Goal: Navigation & Orientation: Find specific page/section

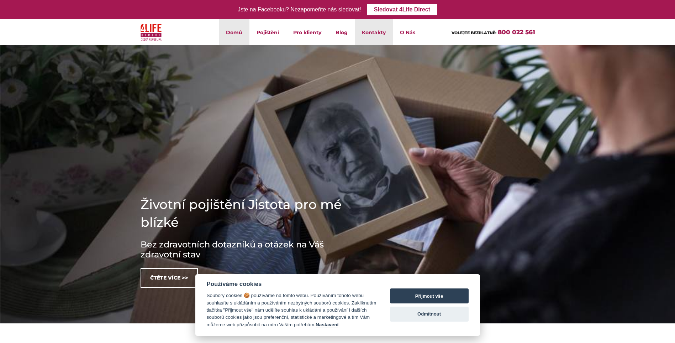
click at [376, 33] on link "Kontakty" at bounding box center [374, 32] width 38 height 26
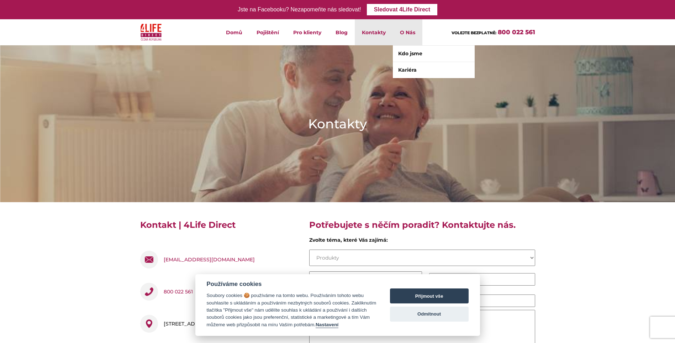
click at [413, 31] on li "O Nás Kdo jsme Kariéra" at bounding box center [408, 32] width 30 height 26
click at [419, 56] on link "Kdo jsme" at bounding box center [434, 54] width 82 height 16
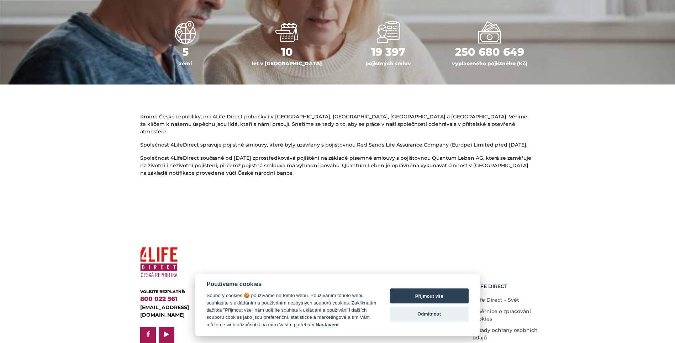
scroll to position [377, 0]
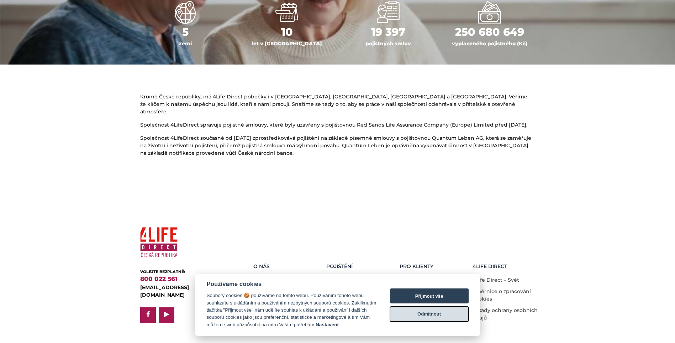
click at [431, 308] on button "Odmítnout" at bounding box center [429, 313] width 79 height 15
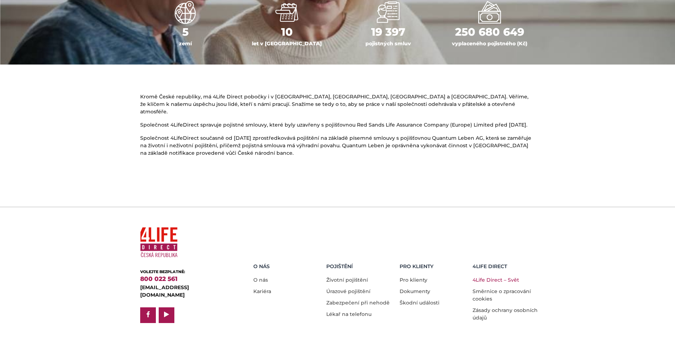
click at [498, 276] on link "4Life Direct – Svět" at bounding box center [496, 279] width 47 height 6
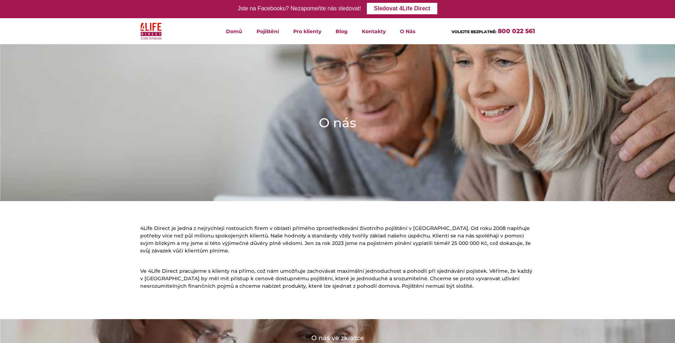
scroll to position [0, 0]
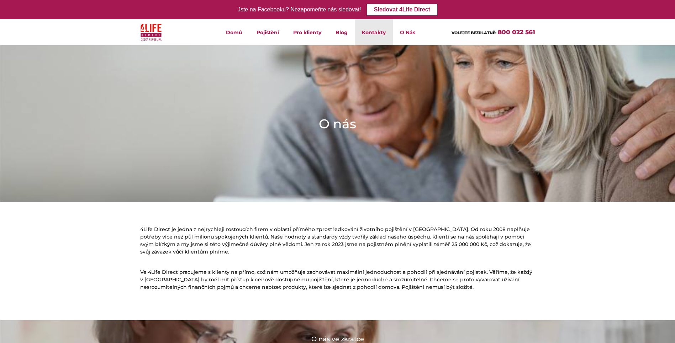
click at [378, 34] on link "Kontakty" at bounding box center [374, 32] width 38 height 26
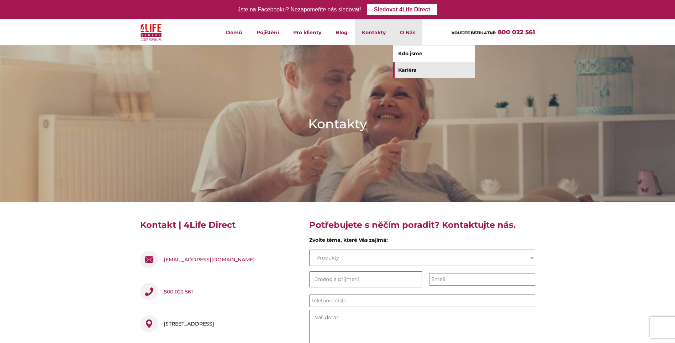
click at [414, 68] on link "Kariéra" at bounding box center [434, 70] width 82 height 16
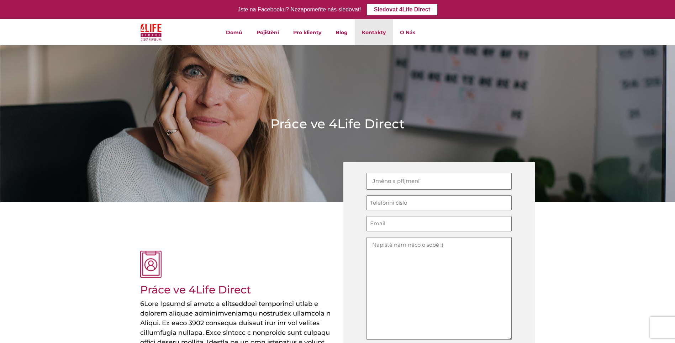
click at [375, 32] on link "Kontakty" at bounding box center [374, 32] width 38 height 26
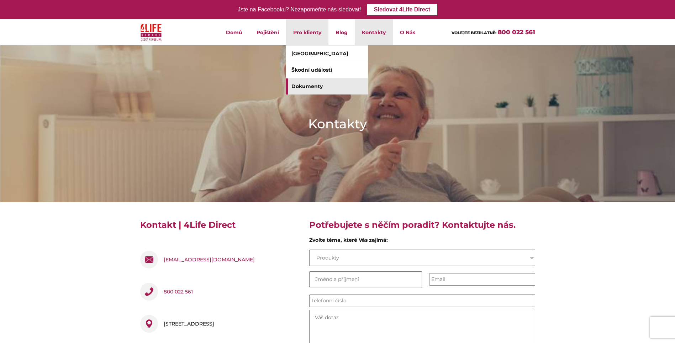
click at [318, 85] on link "Dokumenty" at bounding box center [327, 86] width 82 height 16
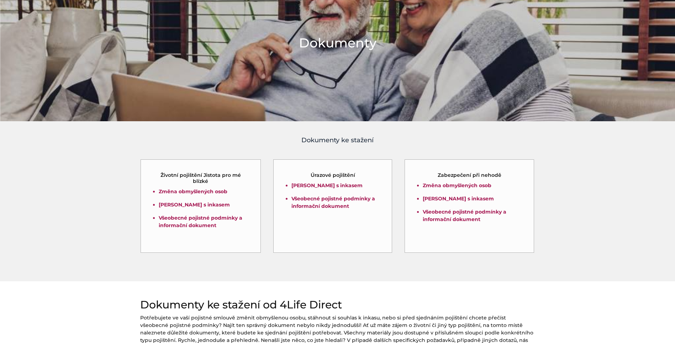
scroll to position [71, 0]
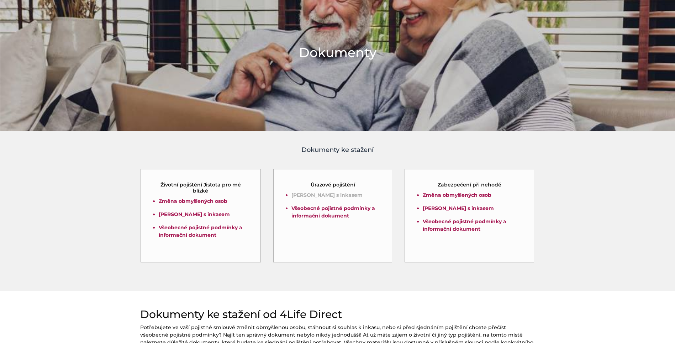
click at [331, 196] on link "Souhlas s inkasem" at bounding box center [327, 195] width 71 height 6
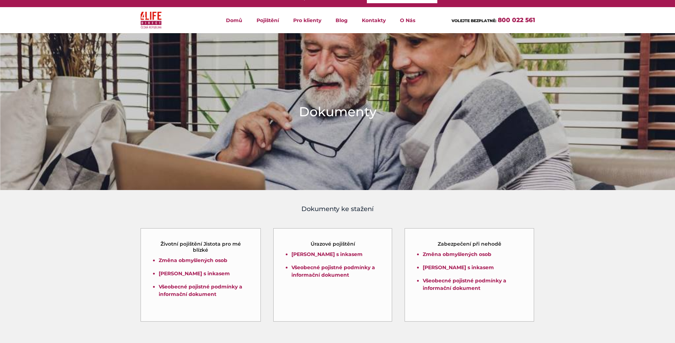
scroll to position [0, 0]
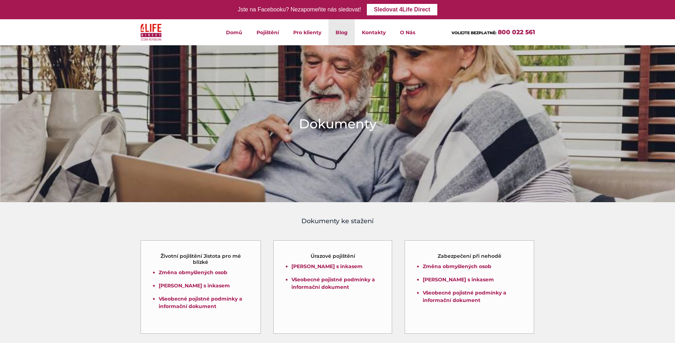
click at [341, 33] on link "Blog" at bounding box center [342, 32] width 26 height 26
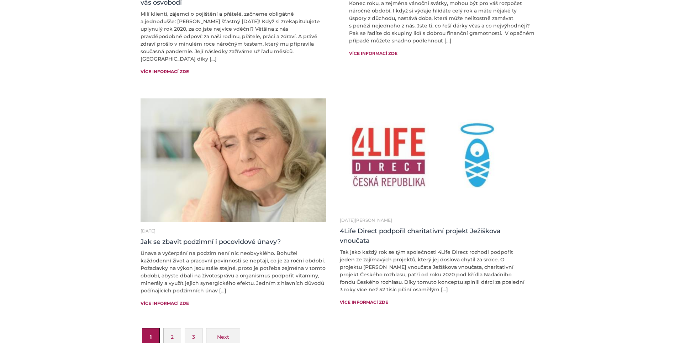
scroll to position [1104, 0]
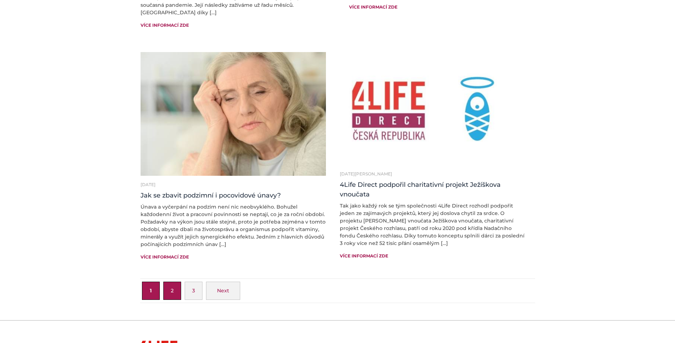
click at [173, 284] on link "2" at bounding box center [172, 290] width 18 height 18
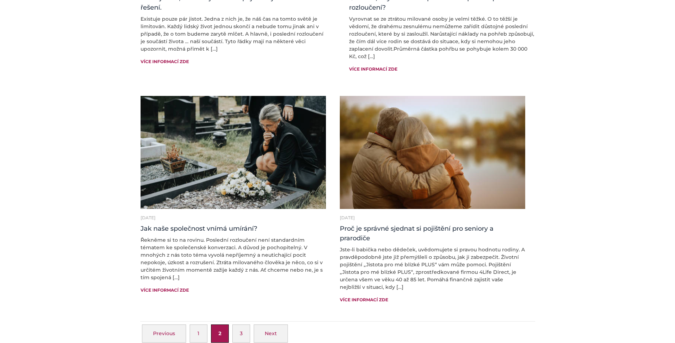
scroll to position [1068, 0]
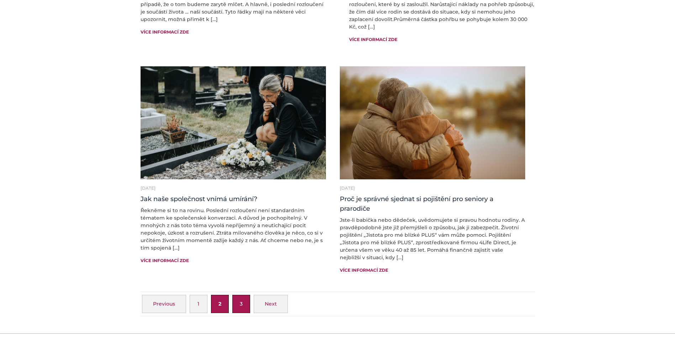
click at [240, 296] on link "3" at bounding box center [242, 303] width 18 height 18
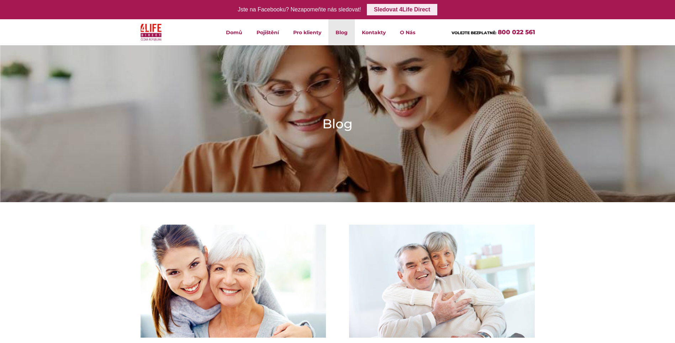
click at [402, 9] on link "Sledovat 4Life Direct" at bounding box center [402, 9] width 70 height 11
